Goal: Navigation & Orientation: Find specific page/section

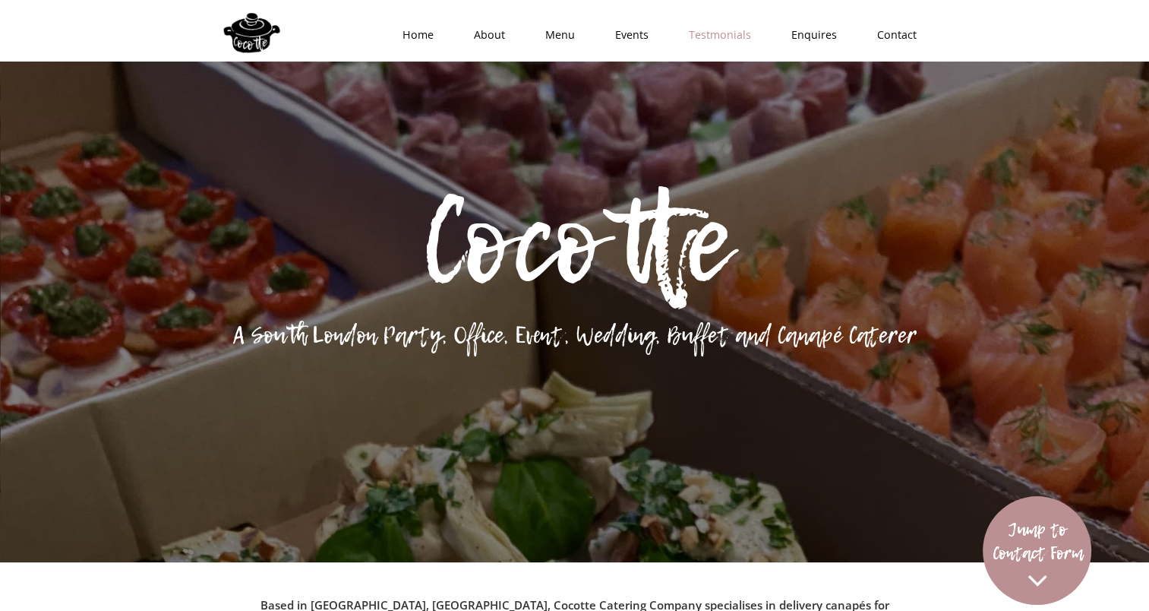
click at [748, 35] on link "Testmonials" at bounding box center [715, 35] width 103 height 46
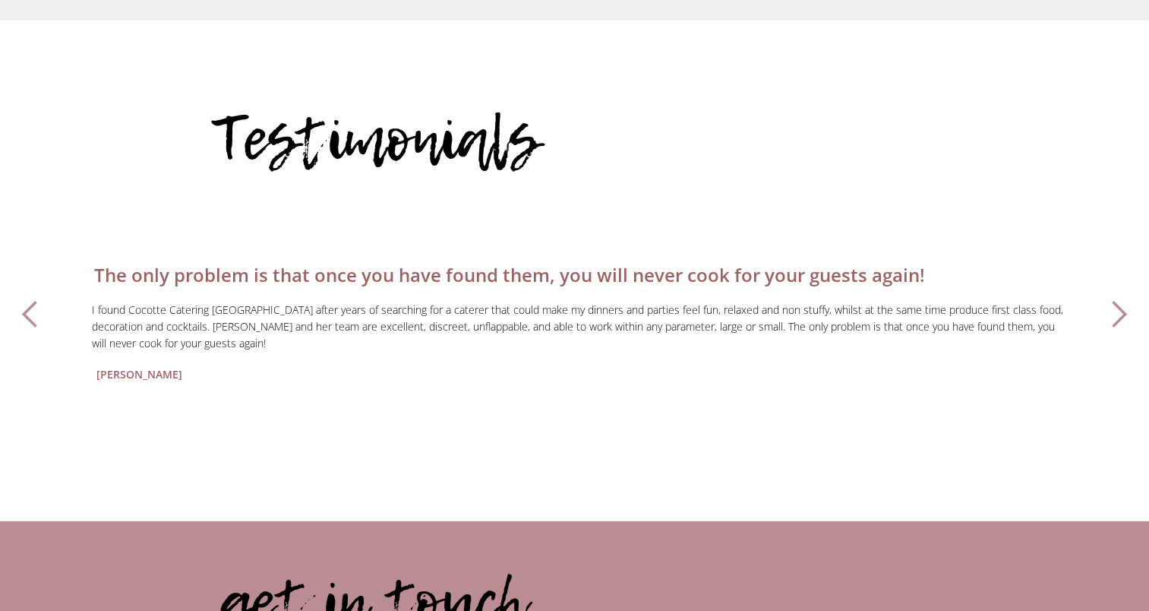
scroll to position [4202, 0]
click at [1120, 299] on div "next slide" at bounding box center [1119, 314] width 30 height 30
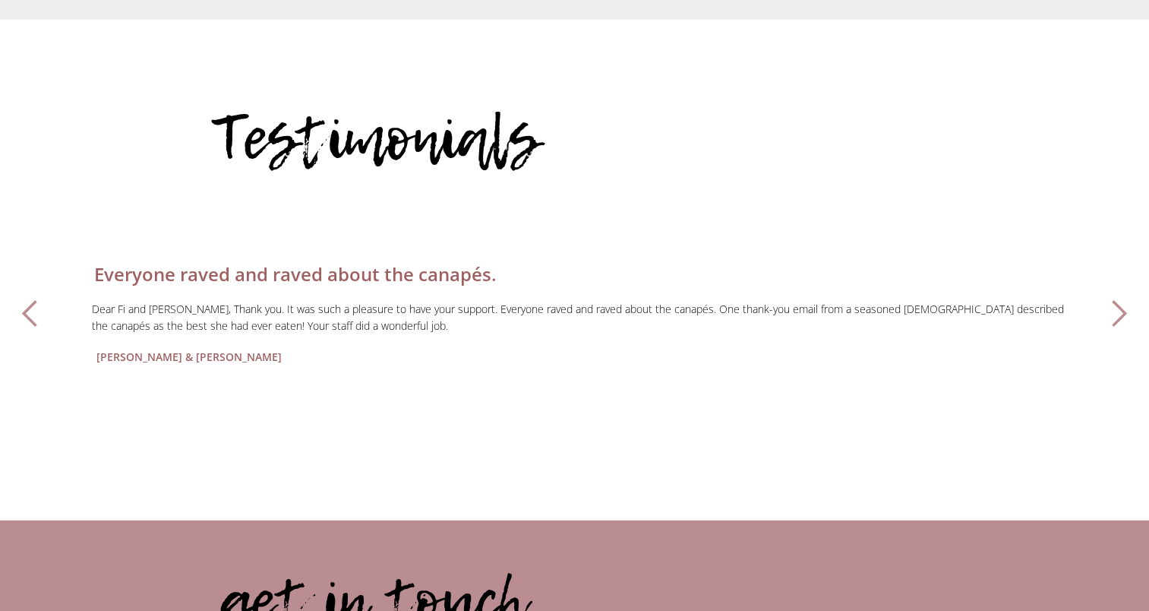
click at [1120, 299] on div "next slide" at bounding box center [1119, 314] width 30 height 30
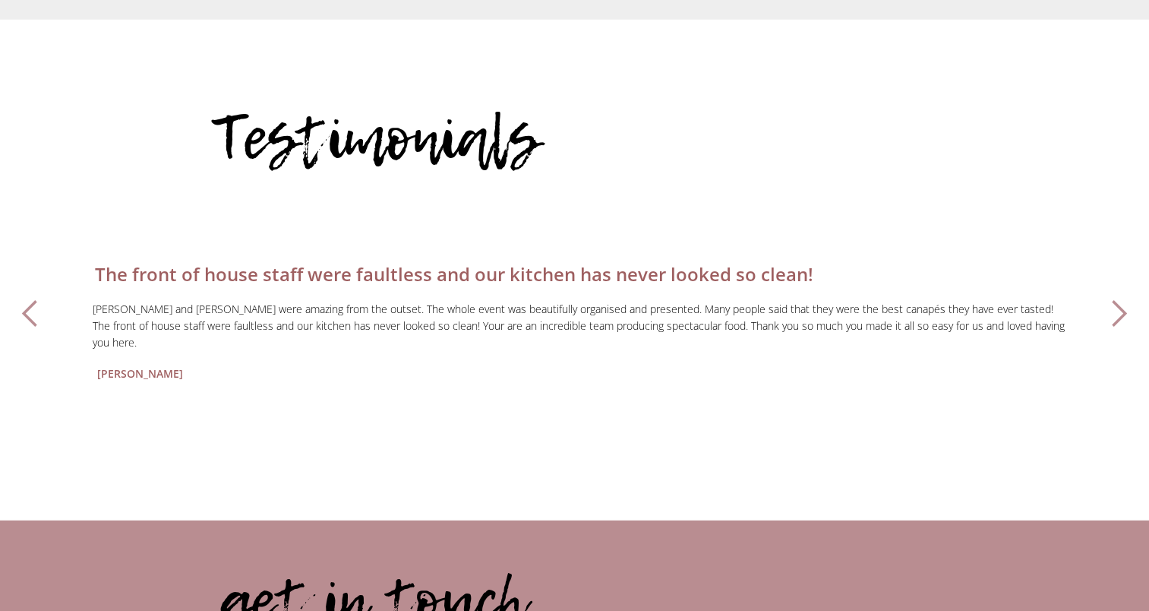
click at [1120, 299] on div "next slide" at bounding box center [1119, 314] width 30 height 30
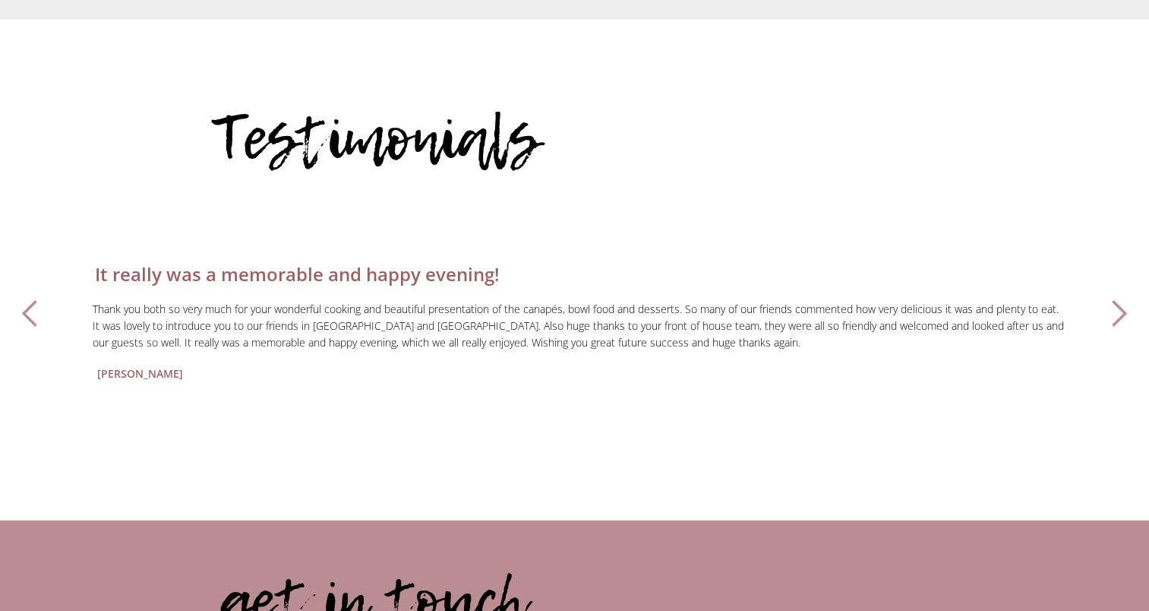
click at [1120, 299] on div "next slide" at bounding box center [1119, 314] width 30 height 30
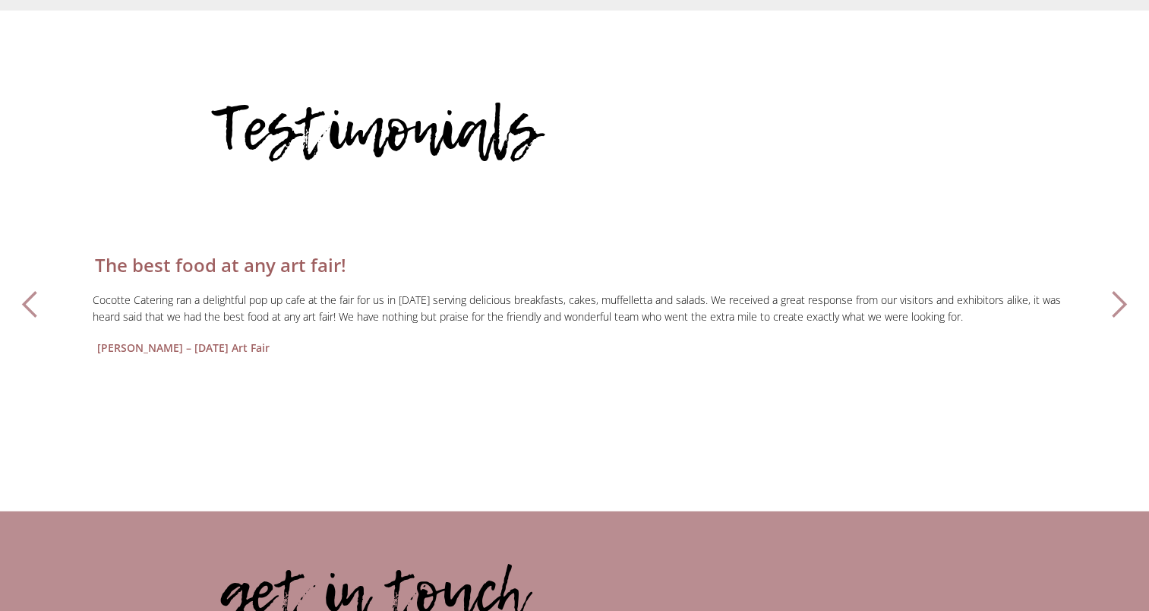
scroll to position [4212, 0]
click at [1112, 289] on div "next slide" at bounding box center [1119, 304] width 30 height 30
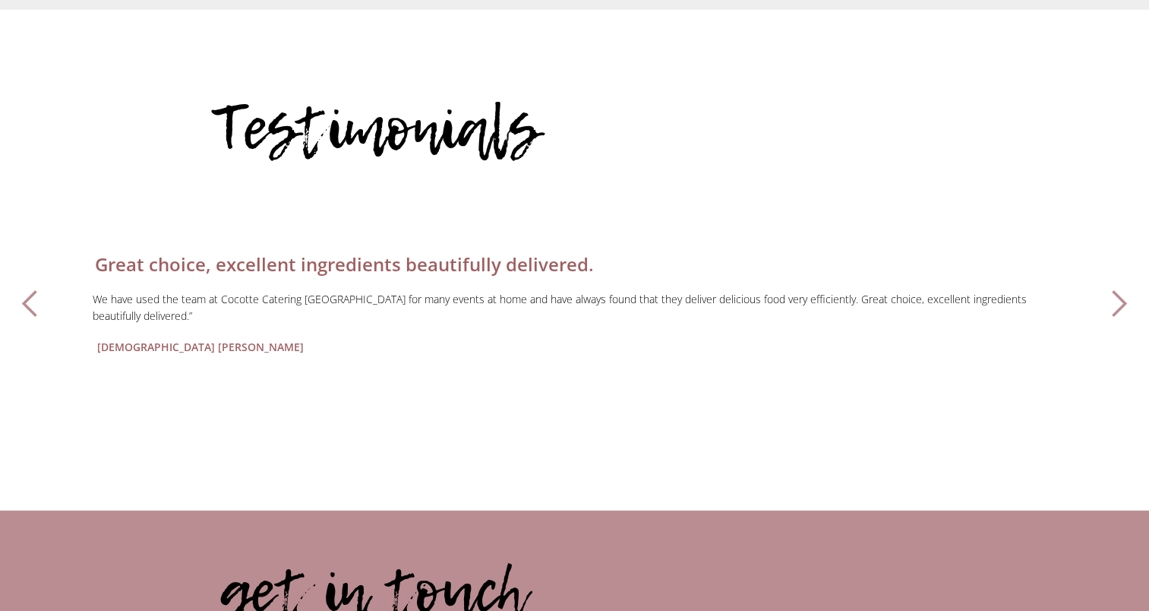
click at [1112, 289] on div "next slide" at bounding box center [1119, 304] width 30 height 30
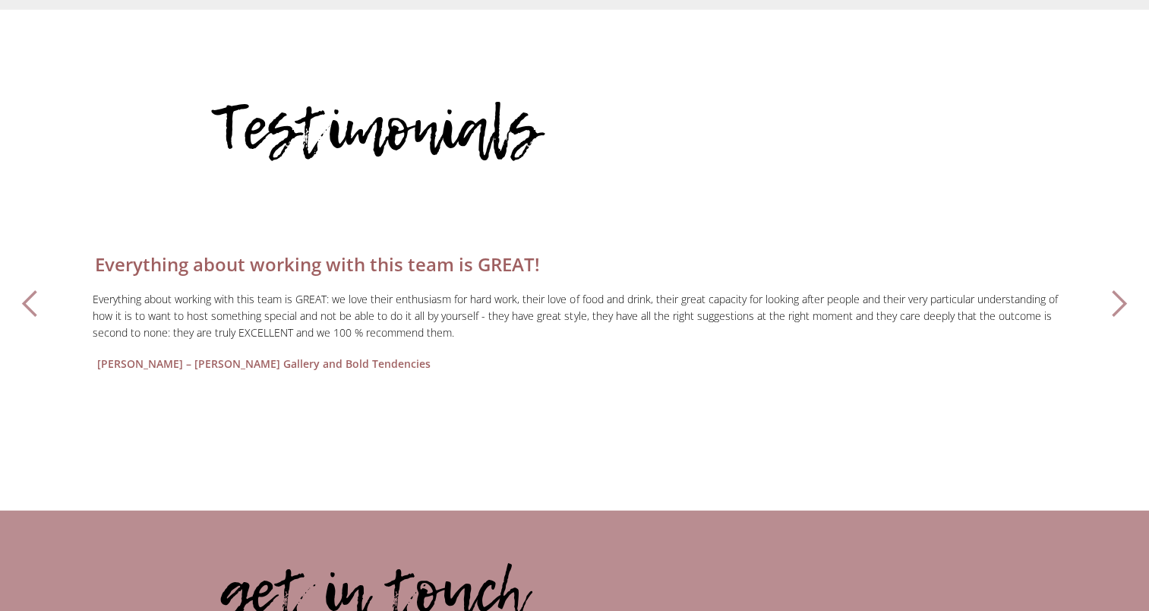
click at [1112, 289] on div "next slide" at bounding box center [1119, 304] width 30 height 30
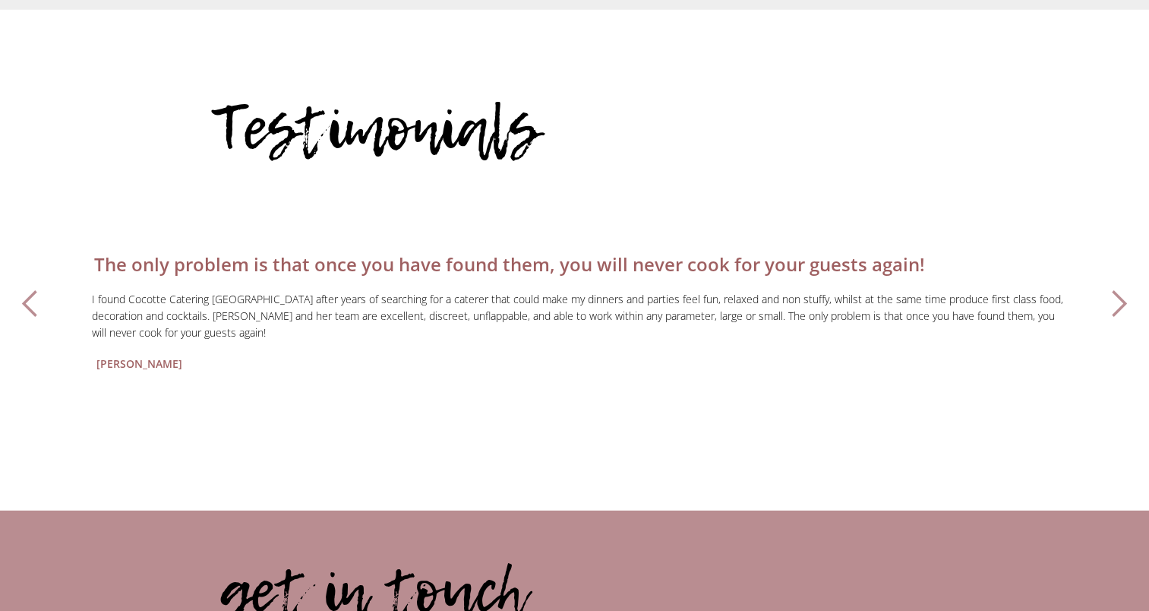
click at [1109, 289] on div "next slide" at bounding box center [1119, 304] width 30 height 30
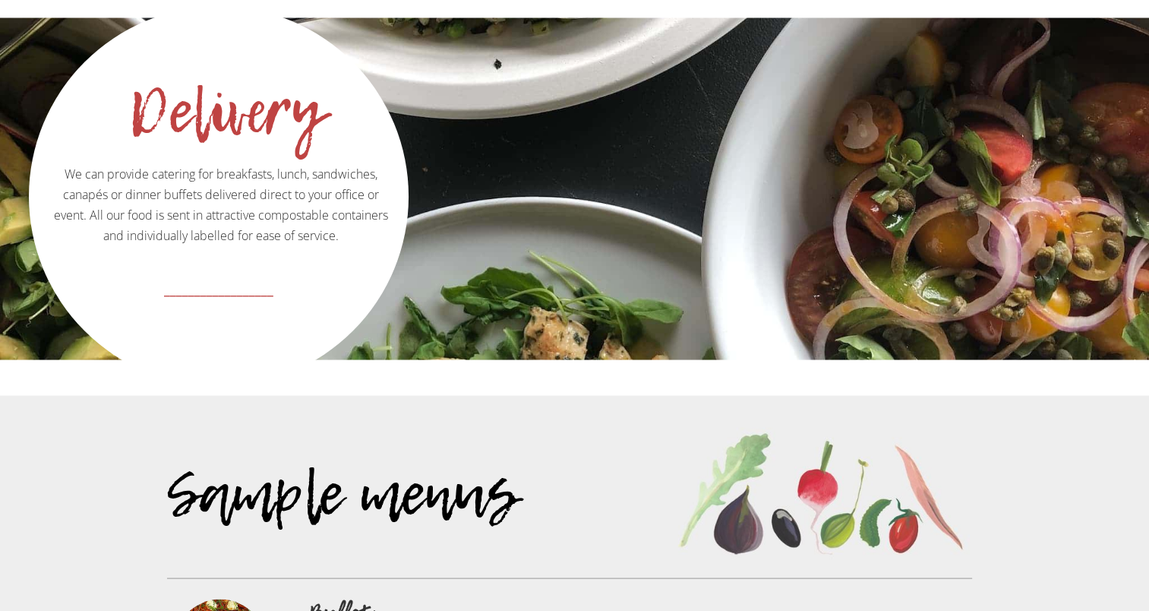
scroll to position [3417, 0]
